Goal: Find contact information: Find contact information

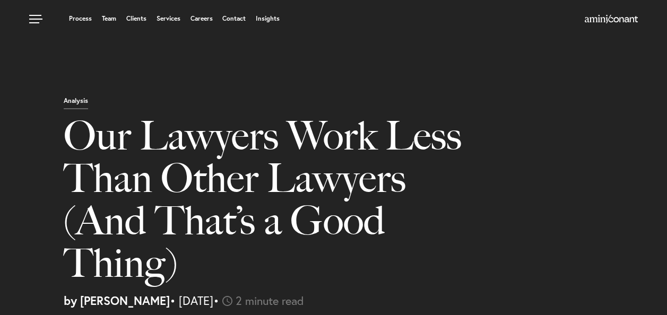
select select "US"
select select "Austin"
select select "Business and Civil Litigation"
click at [591, 89] on div "Analysis Our Lawyers Work Less Than Other Lawyers (And That’s a Good Thing) by …" at bounding box center [333, 158] width 667 height 317
click at [104, 15] on link "Team" at bounding box center [109, 18] width 14 height 6
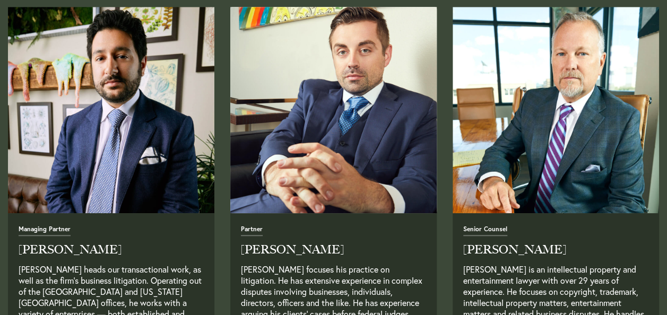
click at [304, 211] on img "Read Full Bio" at bounding box center [333, 110] width 216 height 216
